Goal: Task Accomplishment & Management: Manage account settings

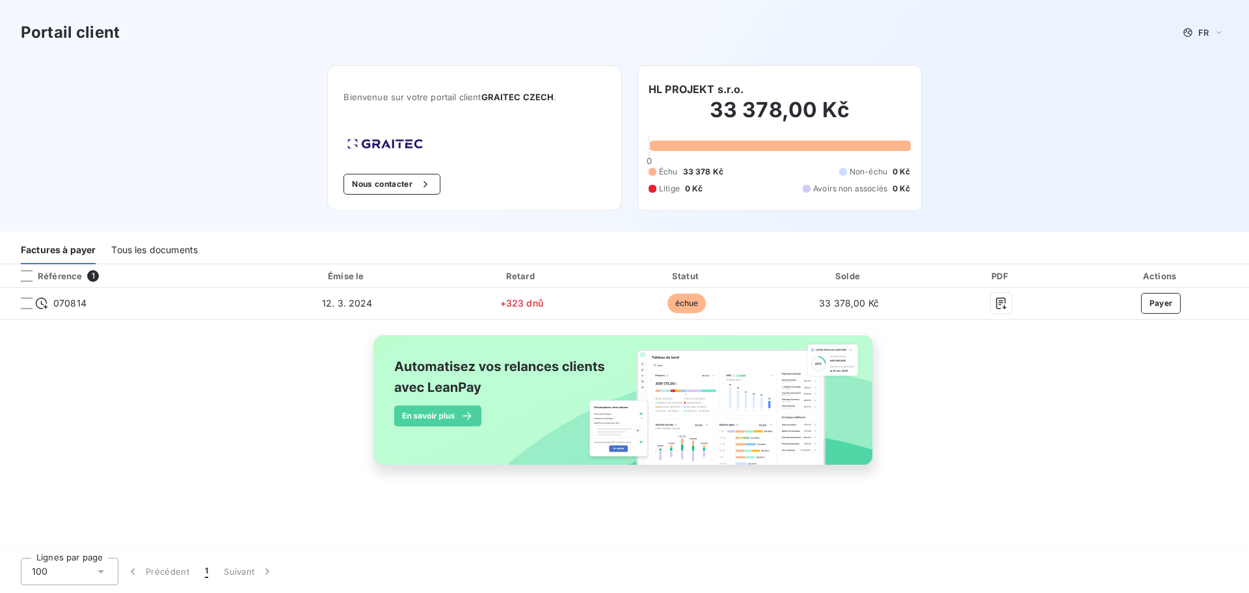
click at [161, 243] on div "Tous les documents" at bounding box center [154, 250] width 87 height 27
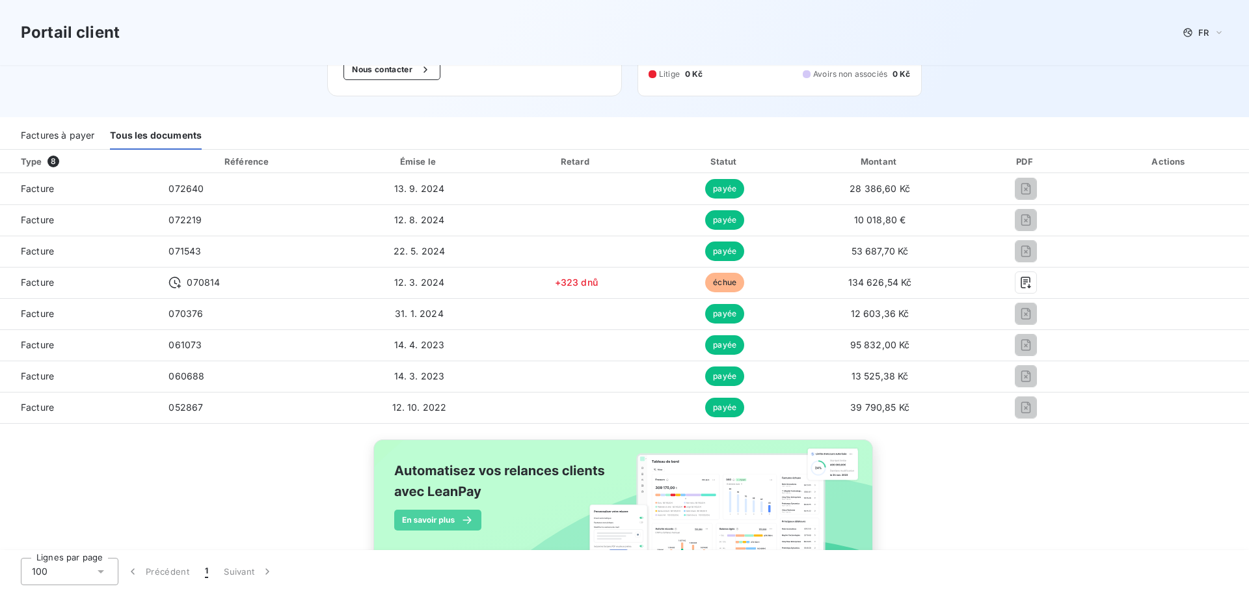
scroll to position [130, 0]
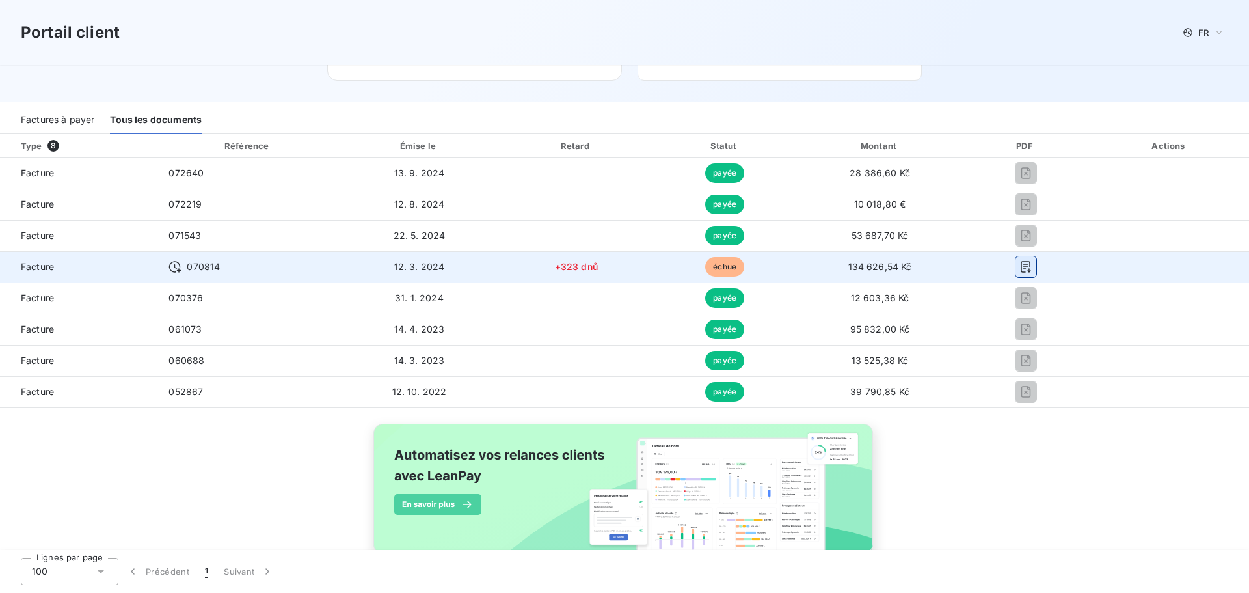
click at [623, 267] on icon "button" at bounding box center [1026, 266] width 13 height 13
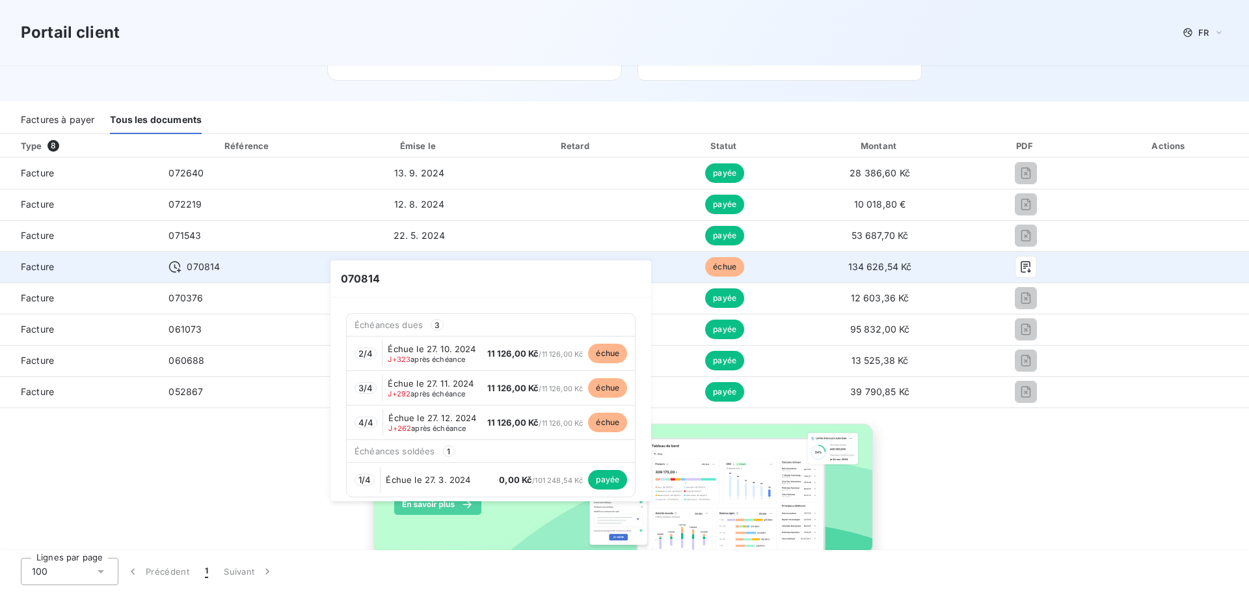
click at [170, 269] on icon at bounding box center [175, 266] width 13 height 13
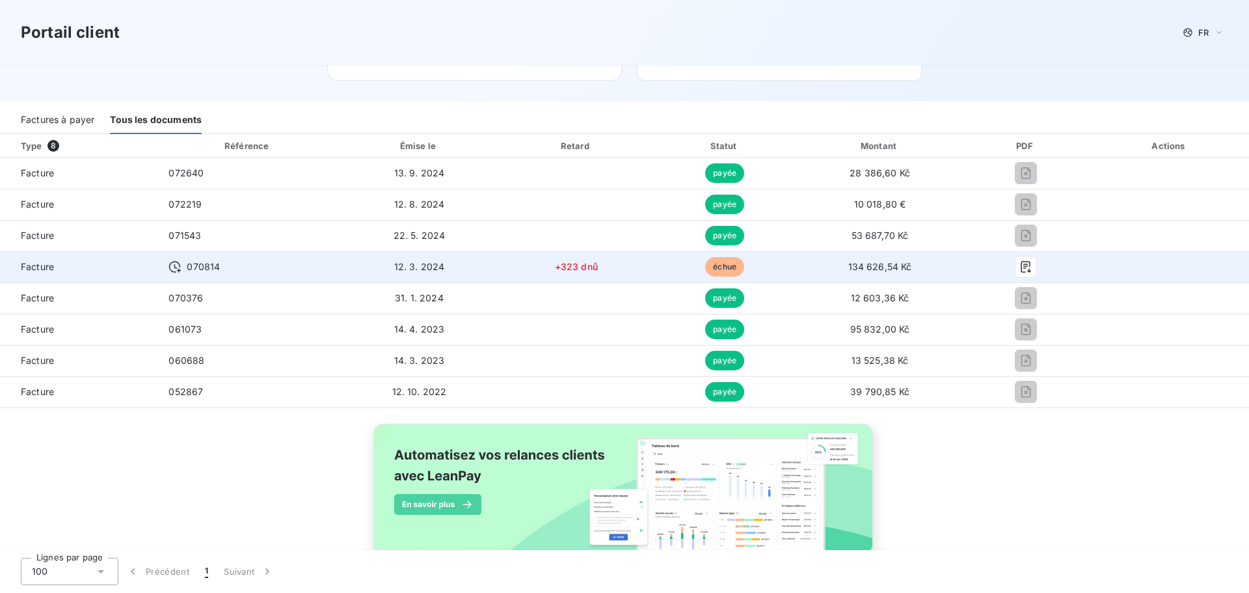
click at [170, 269] on icon at bounding box center [175, 267] width 12 height 12
click at [174, 269] on icon at bounding box center [175, 266] width 13 height 13
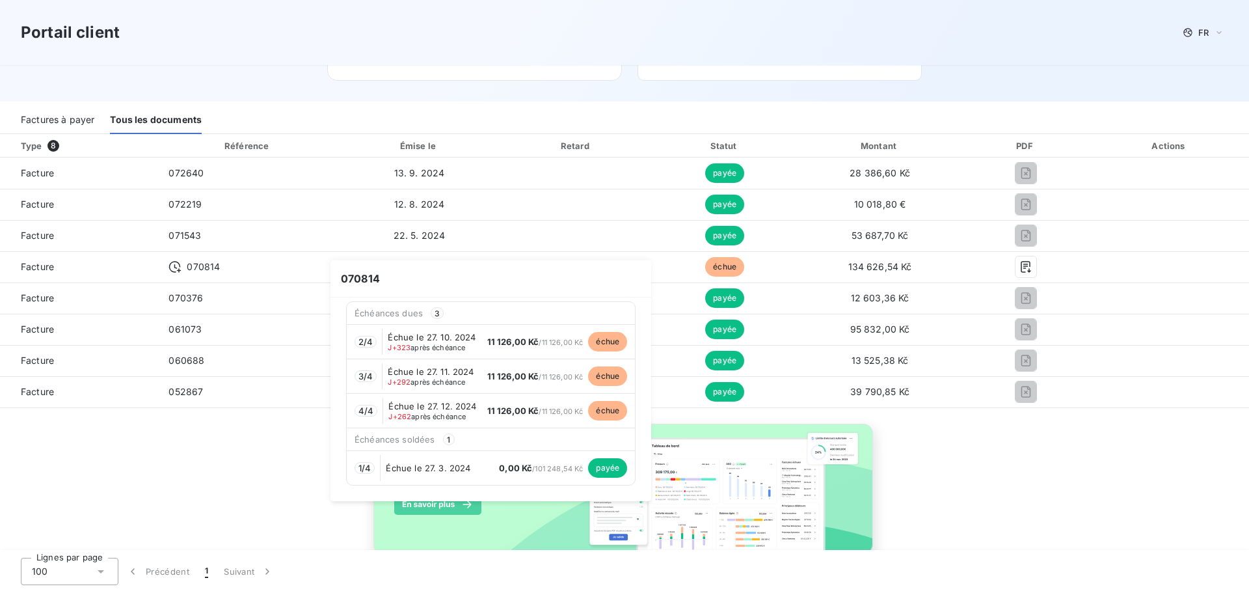
scroll to position [0, 0]
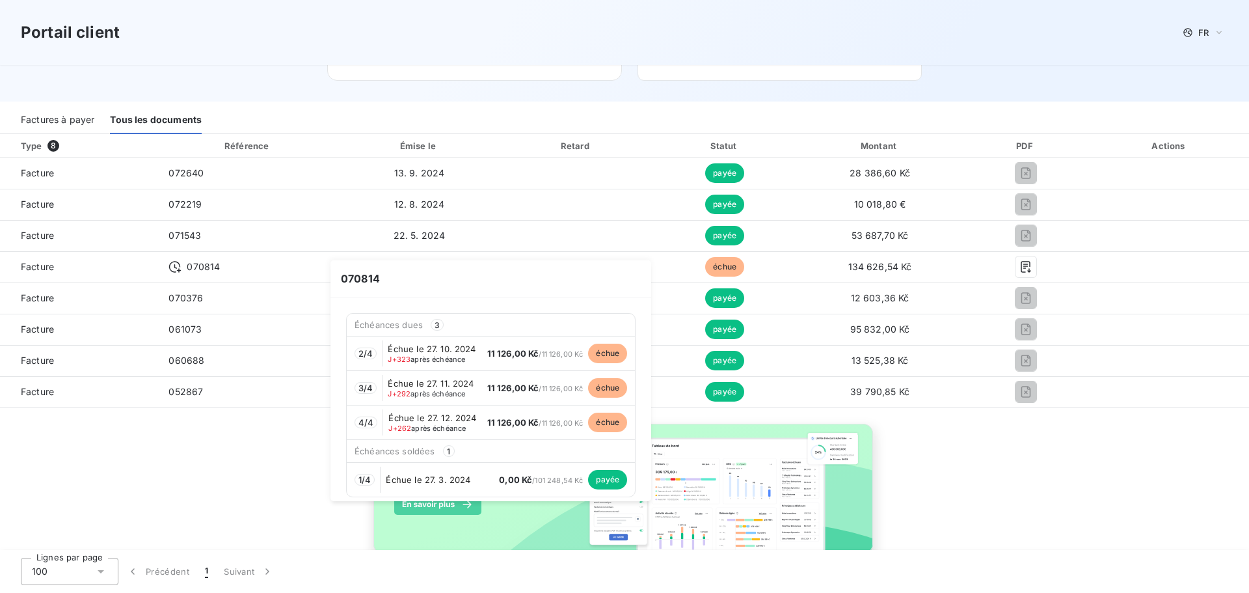
click at [620, 349] on span "échue" at bounding box center [607, 354] width 39 height 20
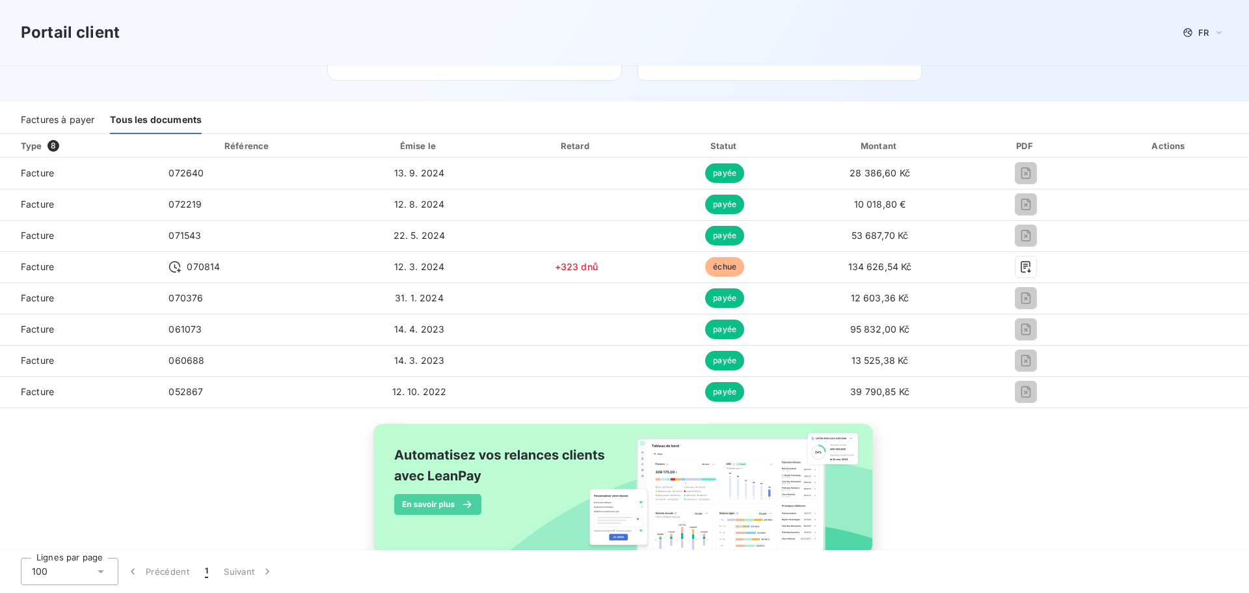
click at [623, 437] on div "Type 8 Référence Émise le Retard Statut Montant PDF Actions Facture 072640 13. …" at bounding box center [624, 359] width 1249 height 450
